Goal: Obtain resource: Download file/media

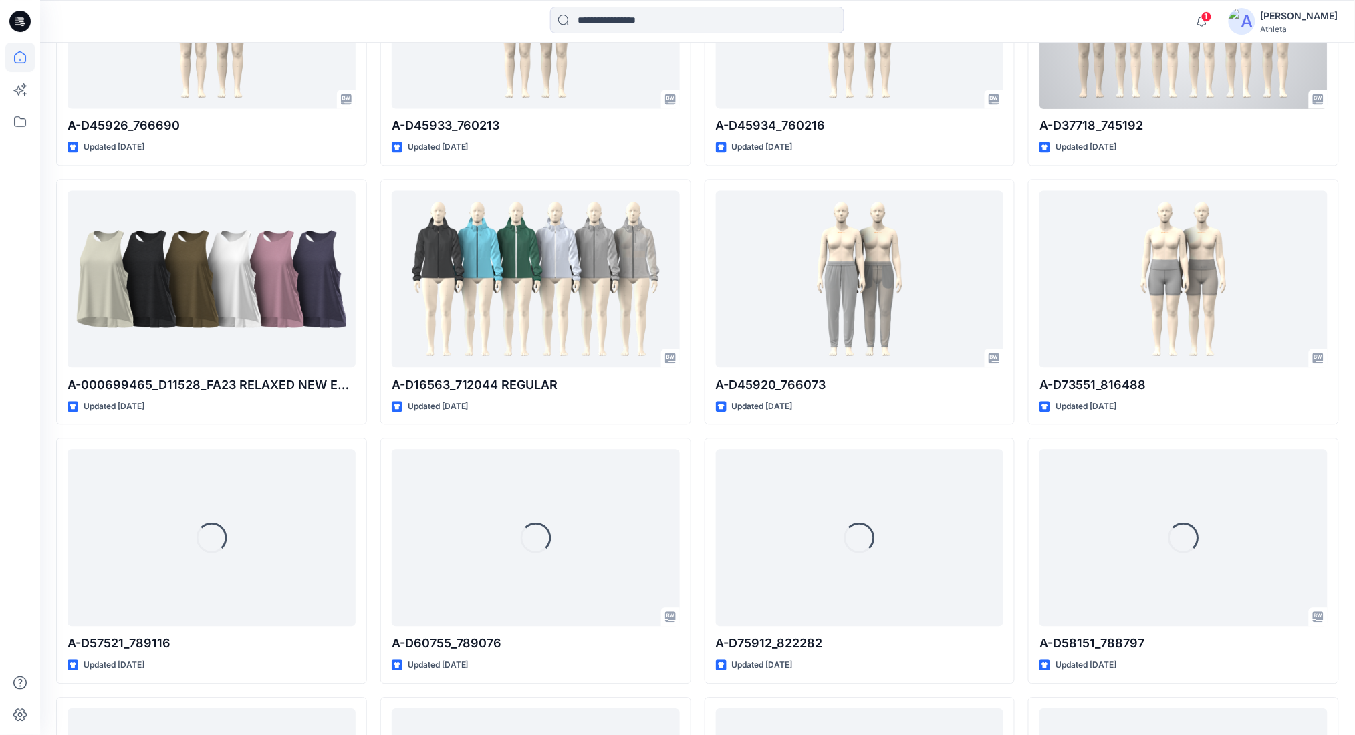
scroll to position [34351, 0]
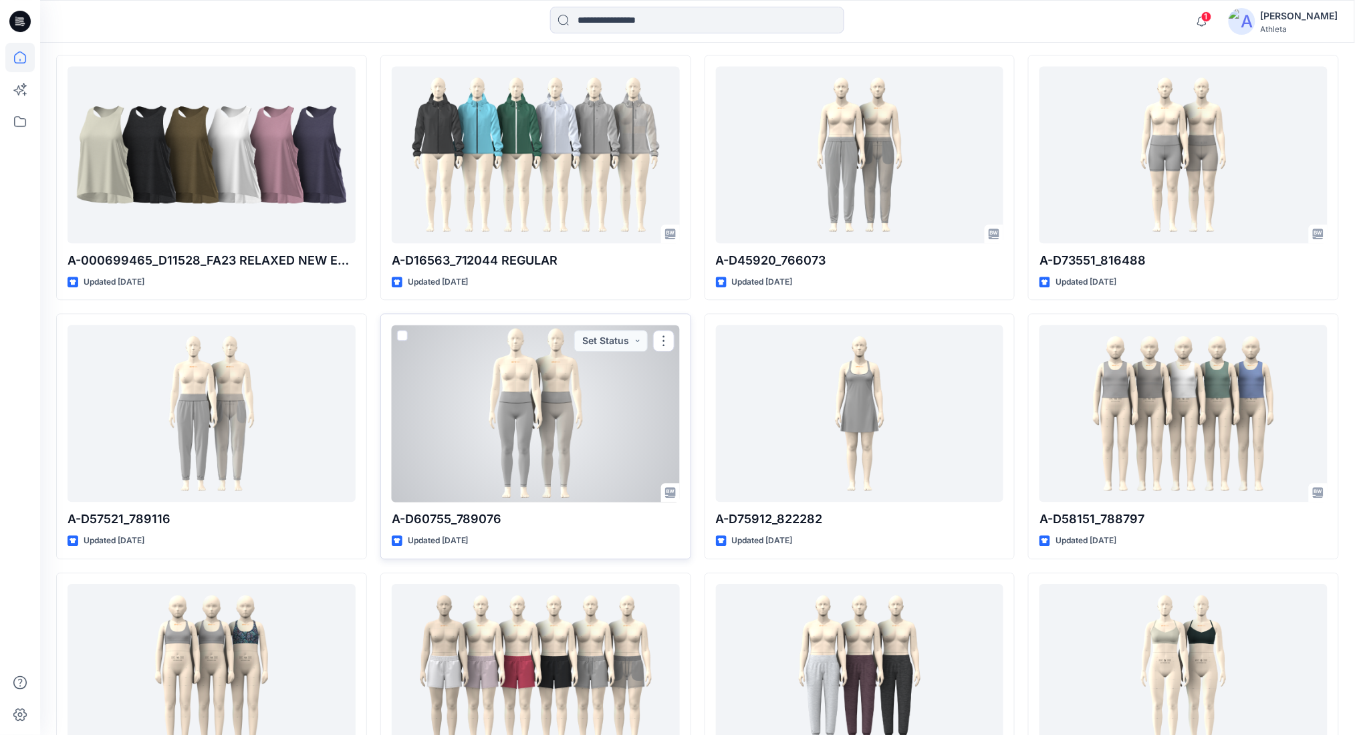
click at [651, 376] on div at bounding box center [536, 413] width 288 height 177
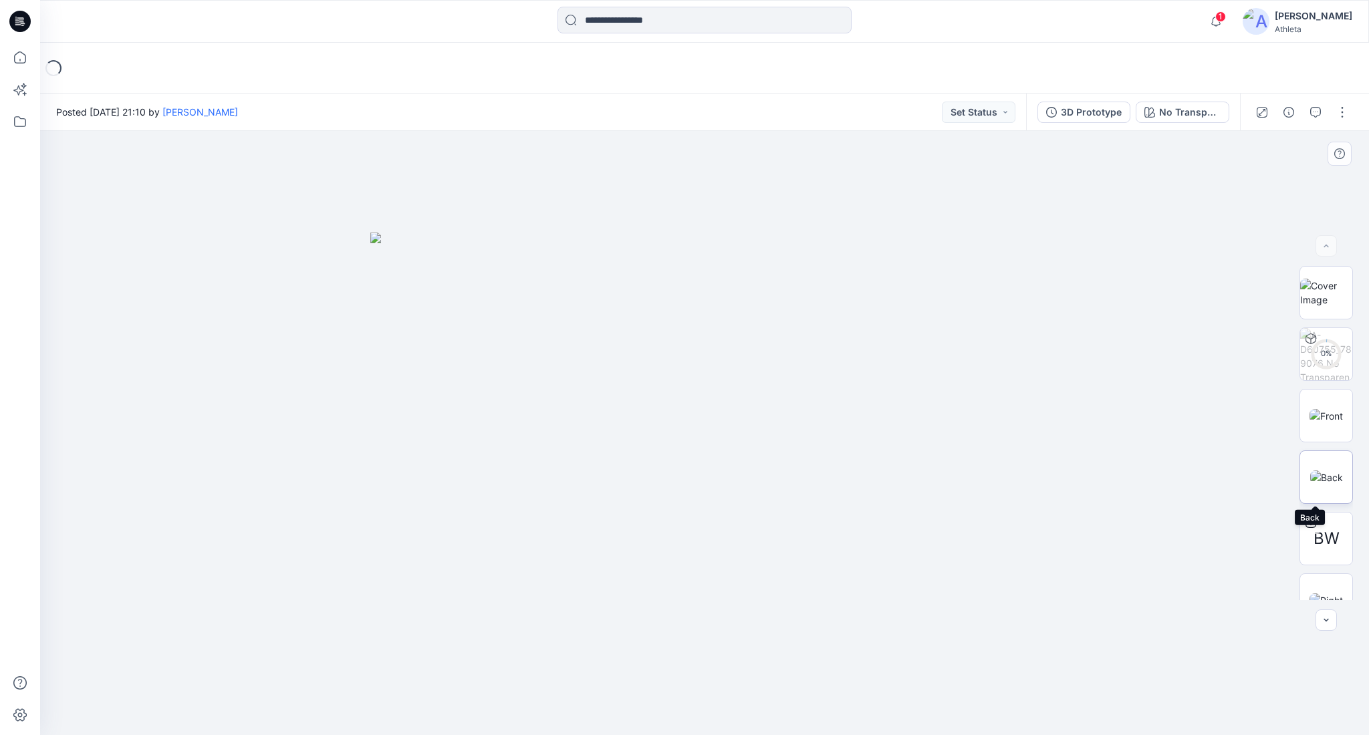
click at [1332, 471] on img at bounding box center [1326, 478] width 33 height 14
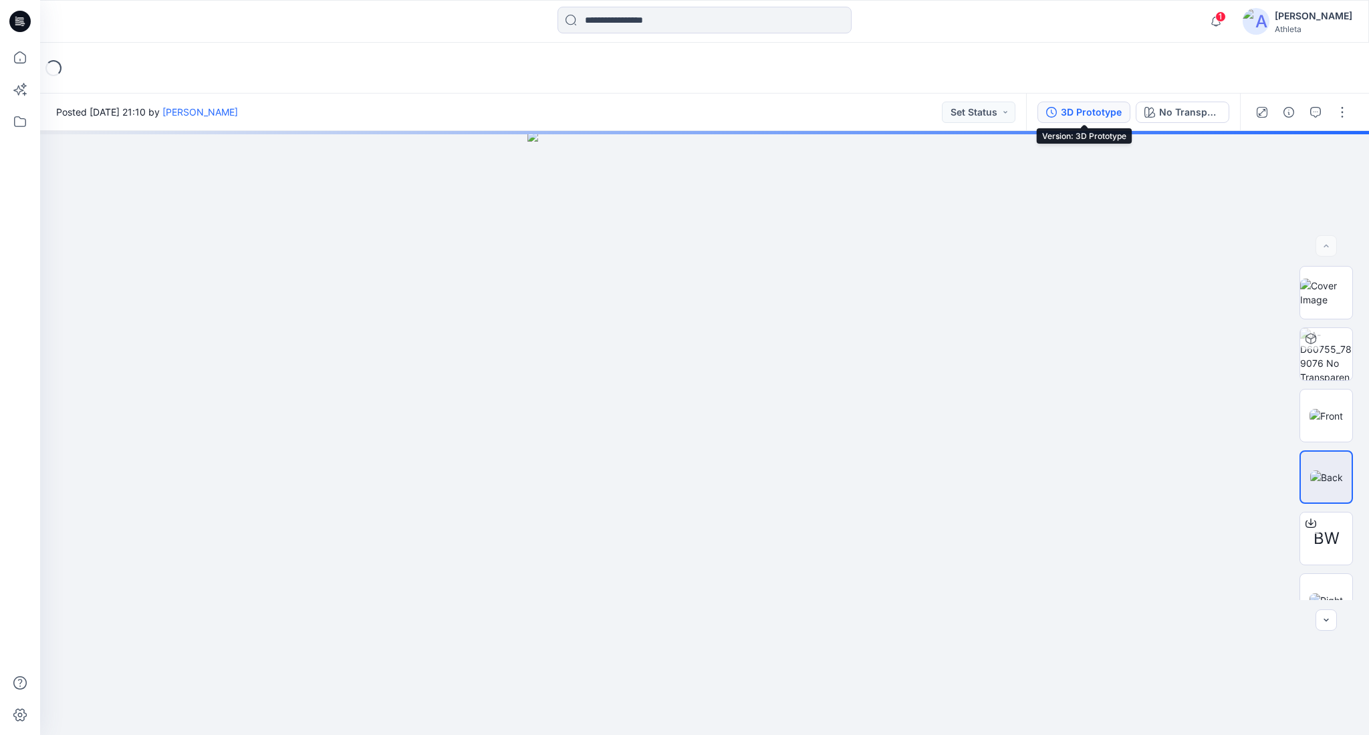
click at [1100, 118] on div "3D Prototype" at bounding box center [1091, 112] width 61 height 15
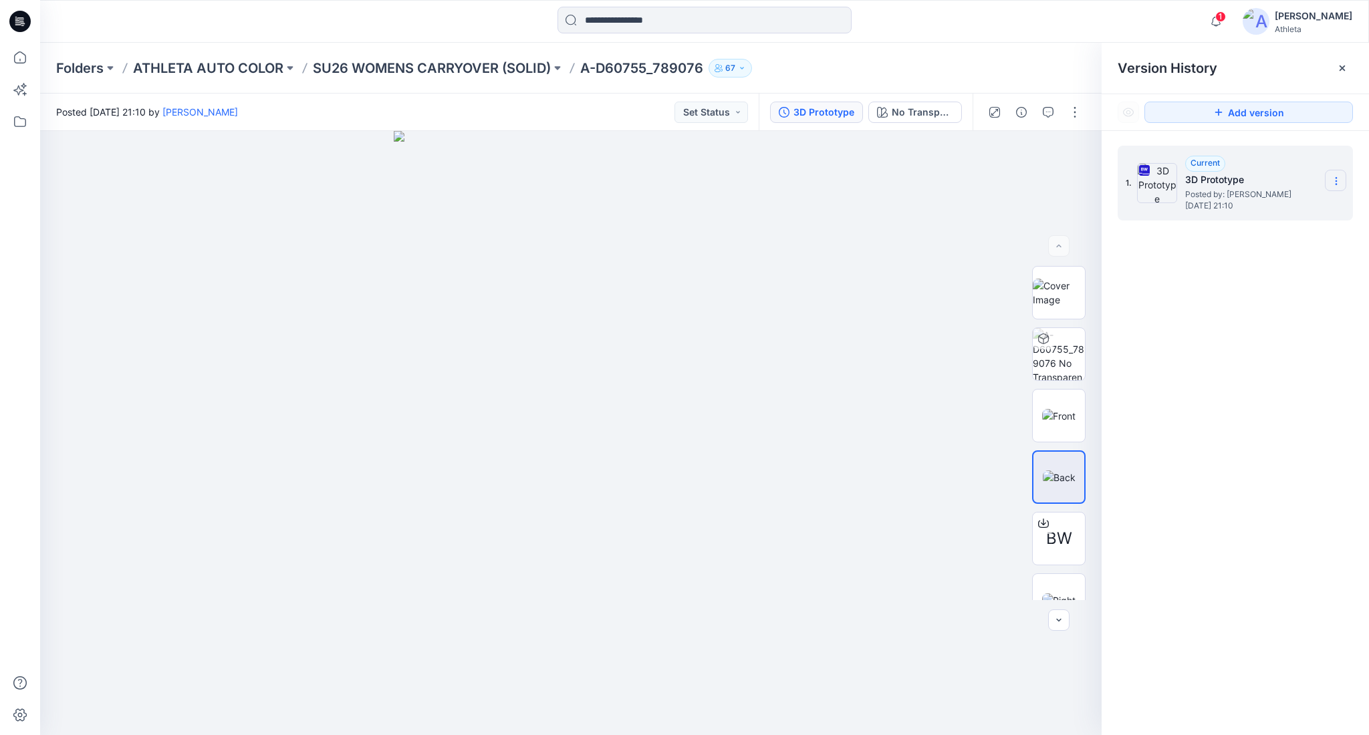
click at [1339, 188] on section at bounding box center [1335, 180] width 21 height 21
click at [1290, 213] on span "Download Source BW File" at bounding box center [1268, 208] width 112 height 16
drag, startPoint x: 644, startPoint y: 69, endPoint x: 638, endPoint y: 68, distance: 6.8
click at [602, 71] on p "A-D60755_789076" at bounding box center [641, 68] width 123 height 19
drag, startPoint x: 645, startPoint y: 69, endPoint x: 600, endPoint y: 77, distance: 45.5
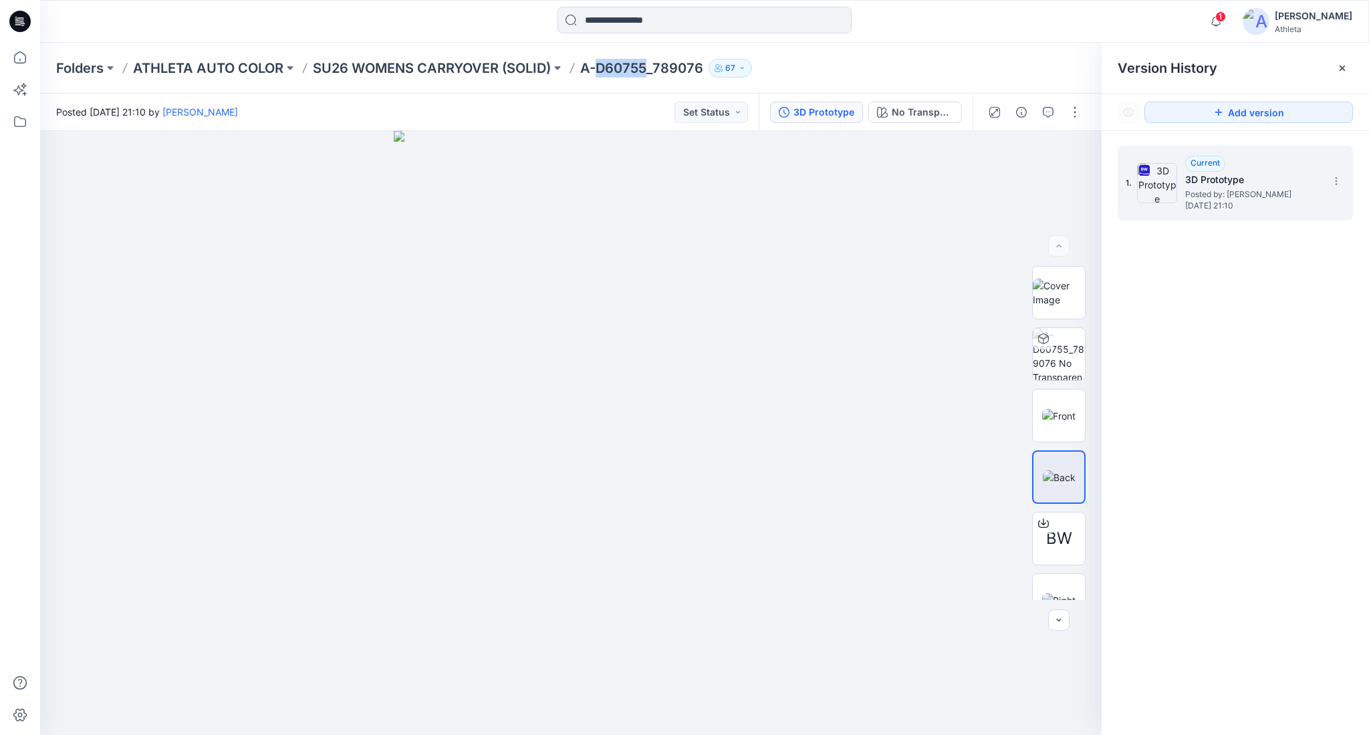
click at [600, 77] on div "Folders ATHLETA AUTO COLOR SU26 WOMENS CARRYOVER (SOLID) A-D60755_789076 67" at bounding box center [704, 68] width 1329 height 51
copy p "D60755"
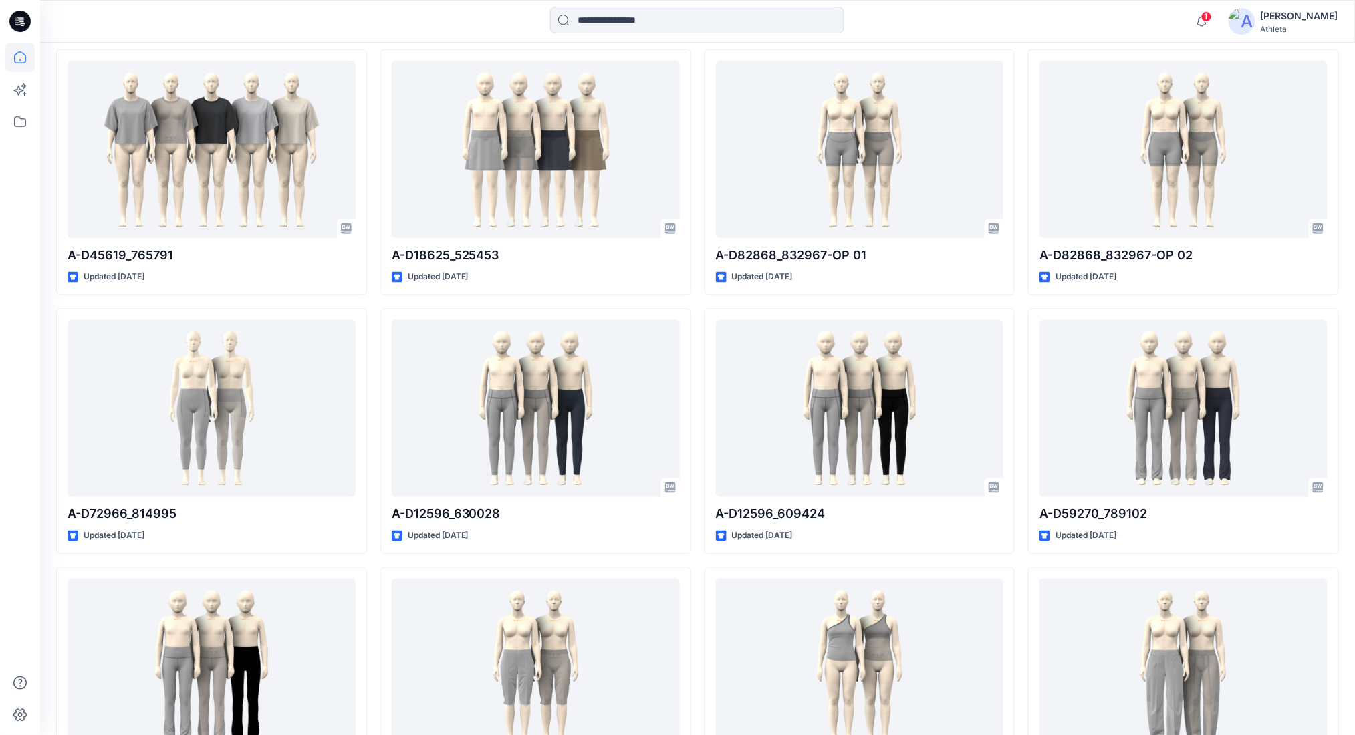
scroll to position [445, 0]
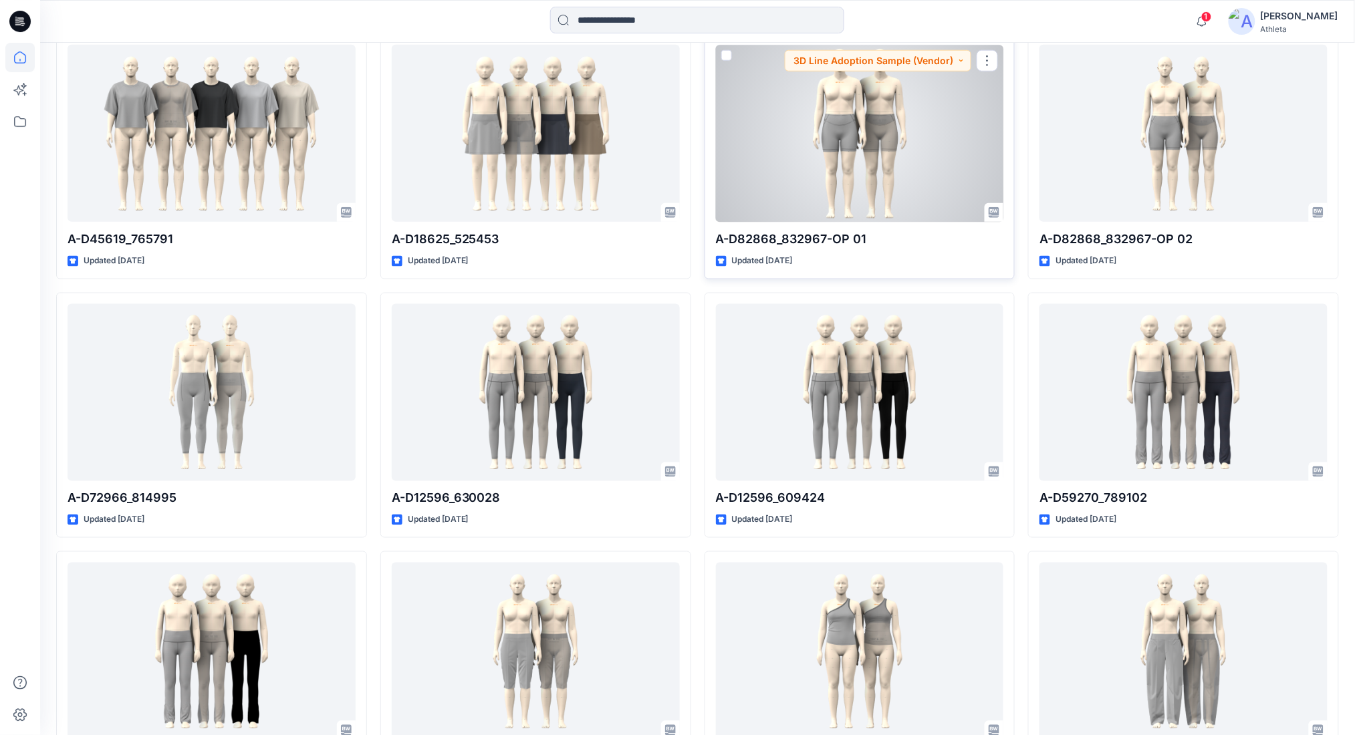
click at [824, 164] on div at bounding box center [860, 133] width 288 height 177
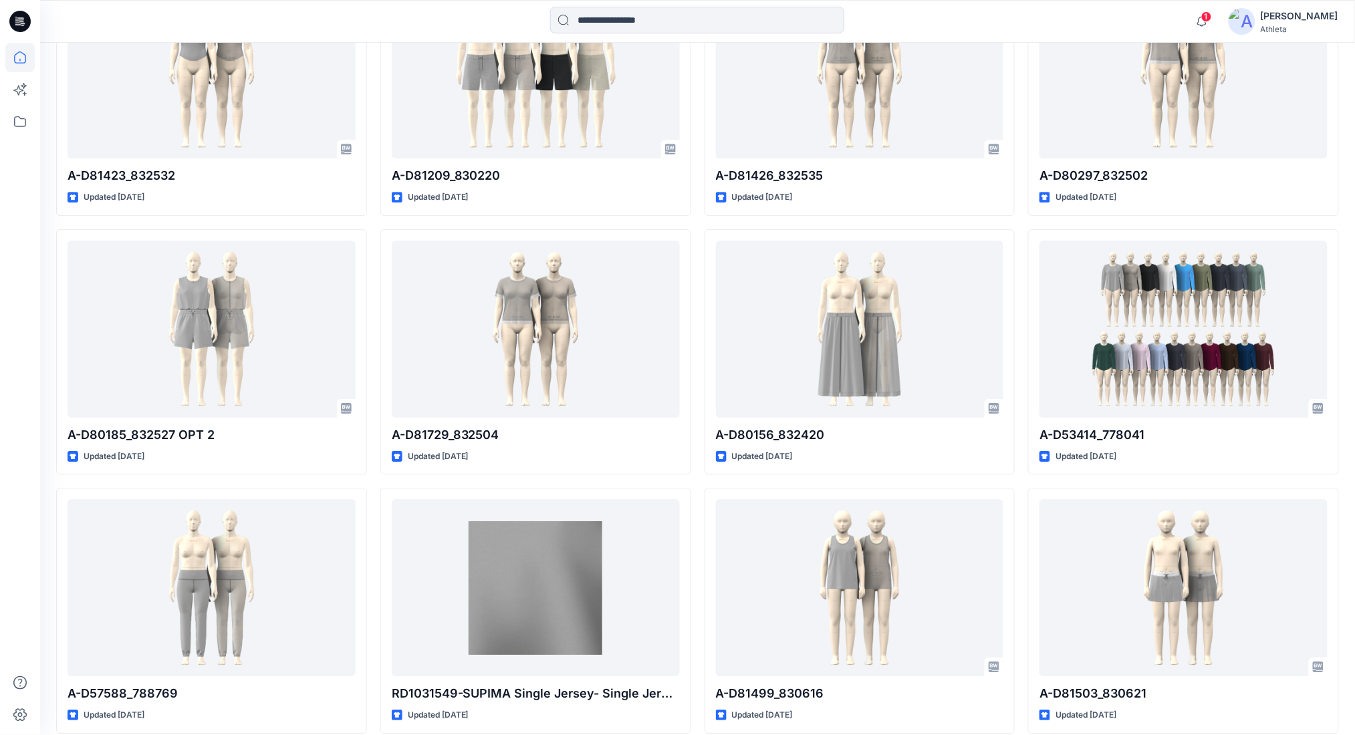
scroll to position [10612, 0]
